Goal: Information Seeking & Learning: Check status

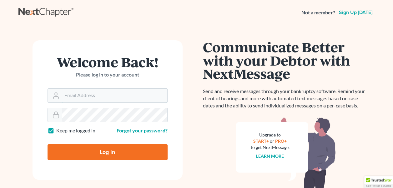
type input "[PERSON_NAME][EMAIL_ADDRESS][DOMAIN_NAME]"
click at [91, 149] on input "Log In" at bounding box center [107, 152] width 120 height 16
type input "Thinking..."
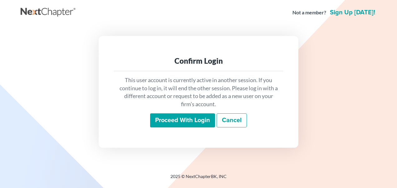
click at [189, 119] on input "Proceed with login" at bounding box center [182, 120] width 65 height 14
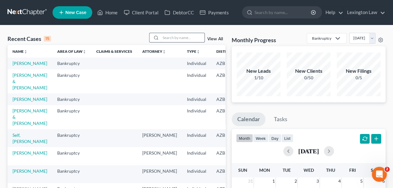
click at [184, 38] on input "search" at bounding box center [183, 37] width 44 height 9
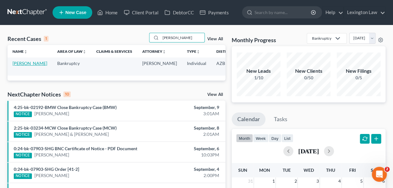
type input "[PERSON_NAME]"
click at [23, 63] on link "[PERSON_NAME]" at bounding box center [29, 63] width 35 height 5
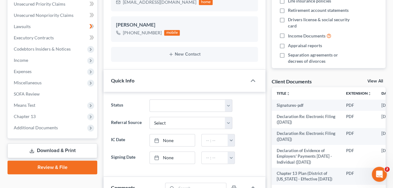
scroll to position [153, 0]
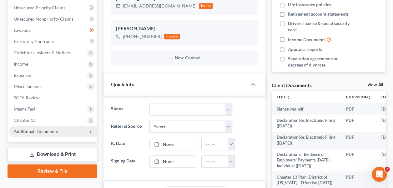
click at [44, 132] on span "Additional Documents" at bounding box center [36, 131] width 44 height 5
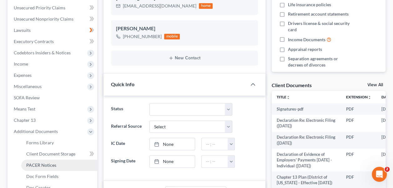
click at [51, 164] on span "PACER Notices" at bounding box center [41, 164] width 30 height 5
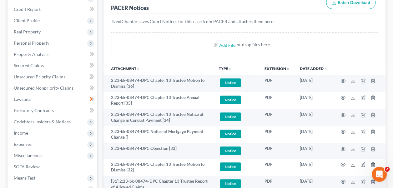
scroll to position [74, 0]
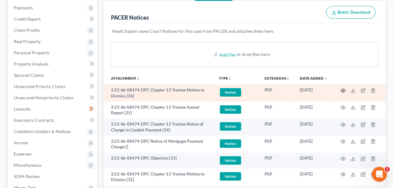
click at [342, 90] on icon "button" at bounding box center [342, 90] width 5 height 5
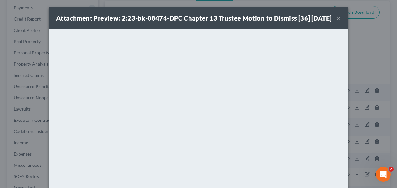
click at [337, 21] on button "×" at bounding box center [339, 17] width 4 height 7
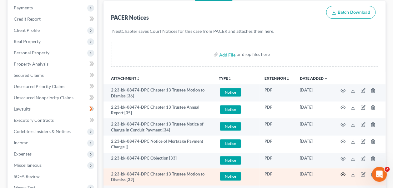
click at [342, 173] on icon "button" at bounding box center [342, 174] width 5 height 5
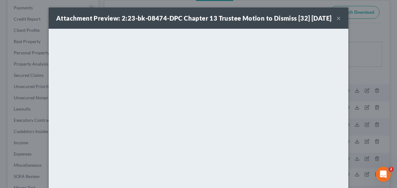
click at [337, 22] on button "×" at bounding box center [339, 17] width 4 height 7
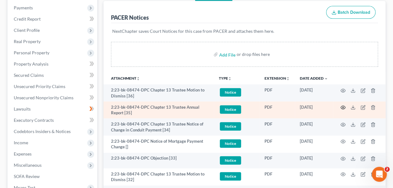
click at [342, 107] on circle "button" at bounding box center [342, 107] width 1 height 1
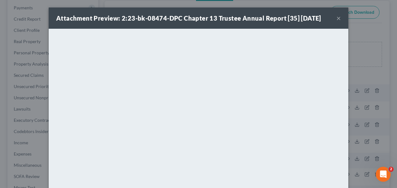
click at [337, 19] on button "×" at bounding box center [339, 17] width 4 height 7
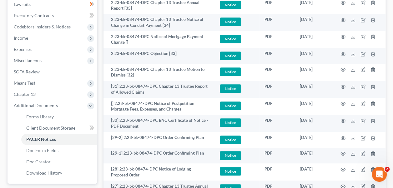
scroll to position [186, 0]
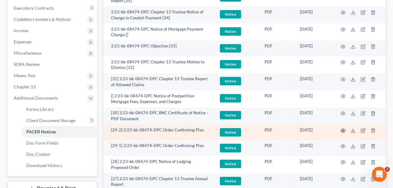
click at [343, 131] on icon "button" at bounding box center [342, 130] width 5 height 3
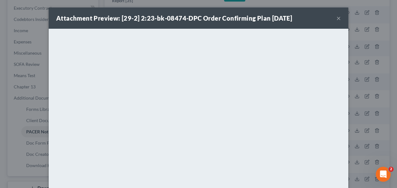
click at [337, 18] on button "×" at bounding box center [339, 17] width 4 height 7
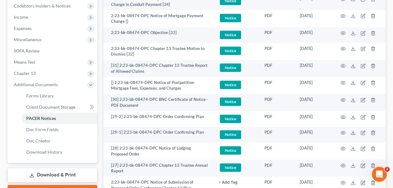
scroll to position [209, 0]
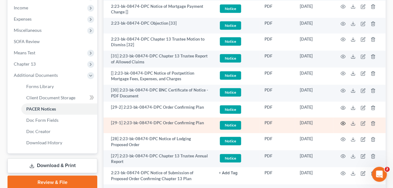
click at [342, 123] on icon "button" at bounding box center [342, 123] width 5 height 5
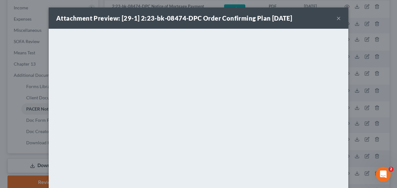
click at [337, 18] on button "×" at bounding box center [339, 17] width 4 height 7
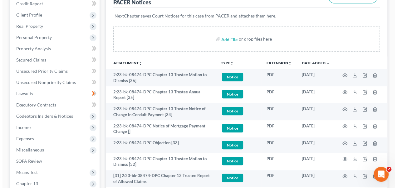
scroll to position [87, 0]
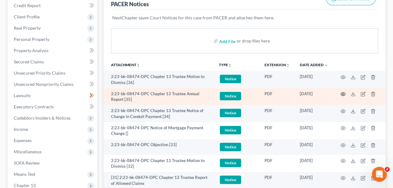
click at [344, 93] on icon "button" at bounding box center [342, 94] width 5 height 5
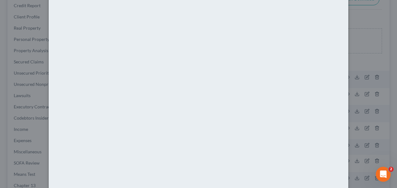
scroll to position [73, 0]
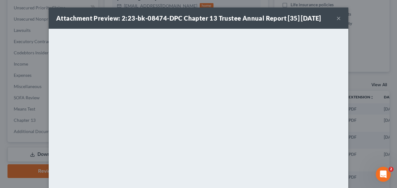
click at [337, 19] on button "×" at bounding box center [339, 17] width 4 height 7
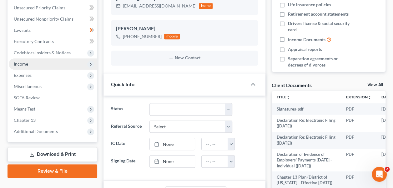
click at [27, 63] on span "Income" at bounding box center [21, 63] width 14 height 5
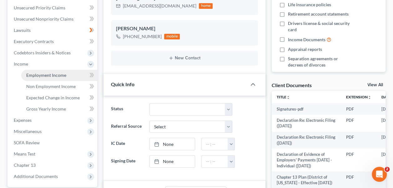
click at [50, 74] on span "Employment Income" at bounding box center [46, 74] width 40 height 5
